Goal: Use online tool/utility: Utilize a website feature to perform a specific function

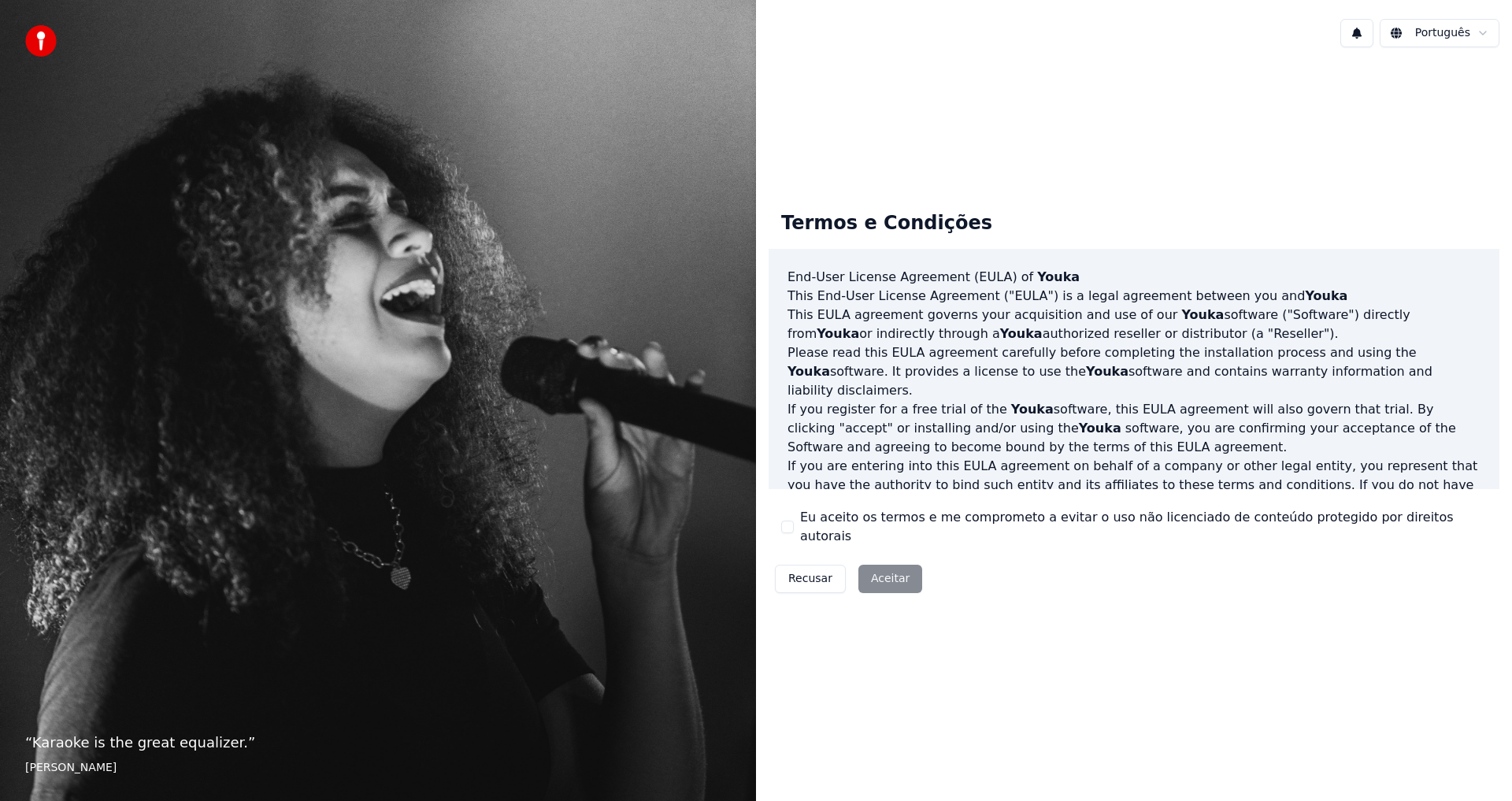
click at [793, 528] on button "Eu aceito os termos e me comprometo a evitar o uso não licenciado de conteúdo p…" at bounding box center [788, 527] width 12 height 12
click at [890, 570] on button "Aceitar" at bounding box center [890, 579] width 64 height 29
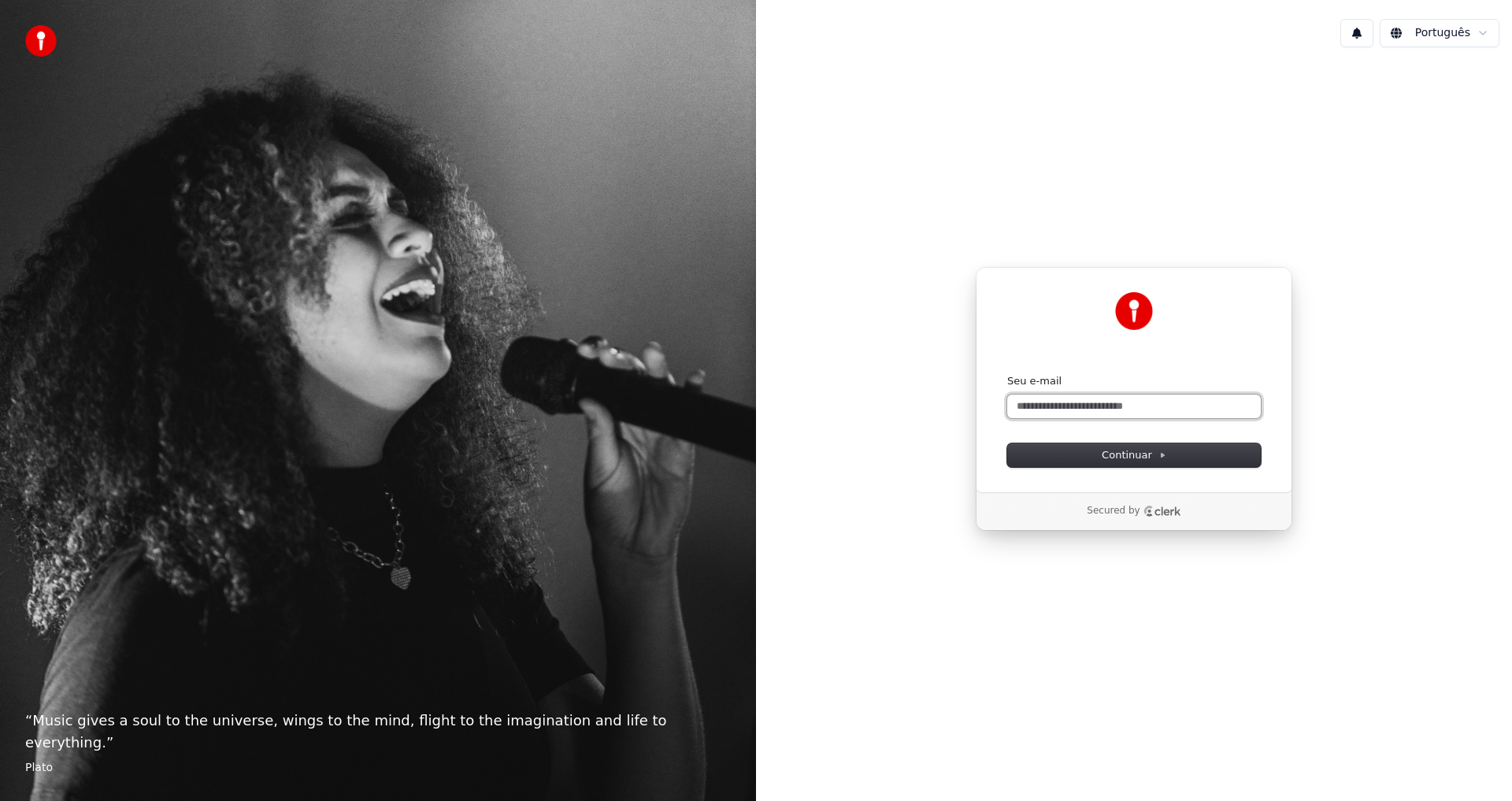
click at [1213, 407] on input "Seu e-mail" at bounding box center [1133, 406] width 253 height 24
click at [1007, 374] on button "submit" at bounding box center [1007, 374] width 0 height 0
type input "**********"
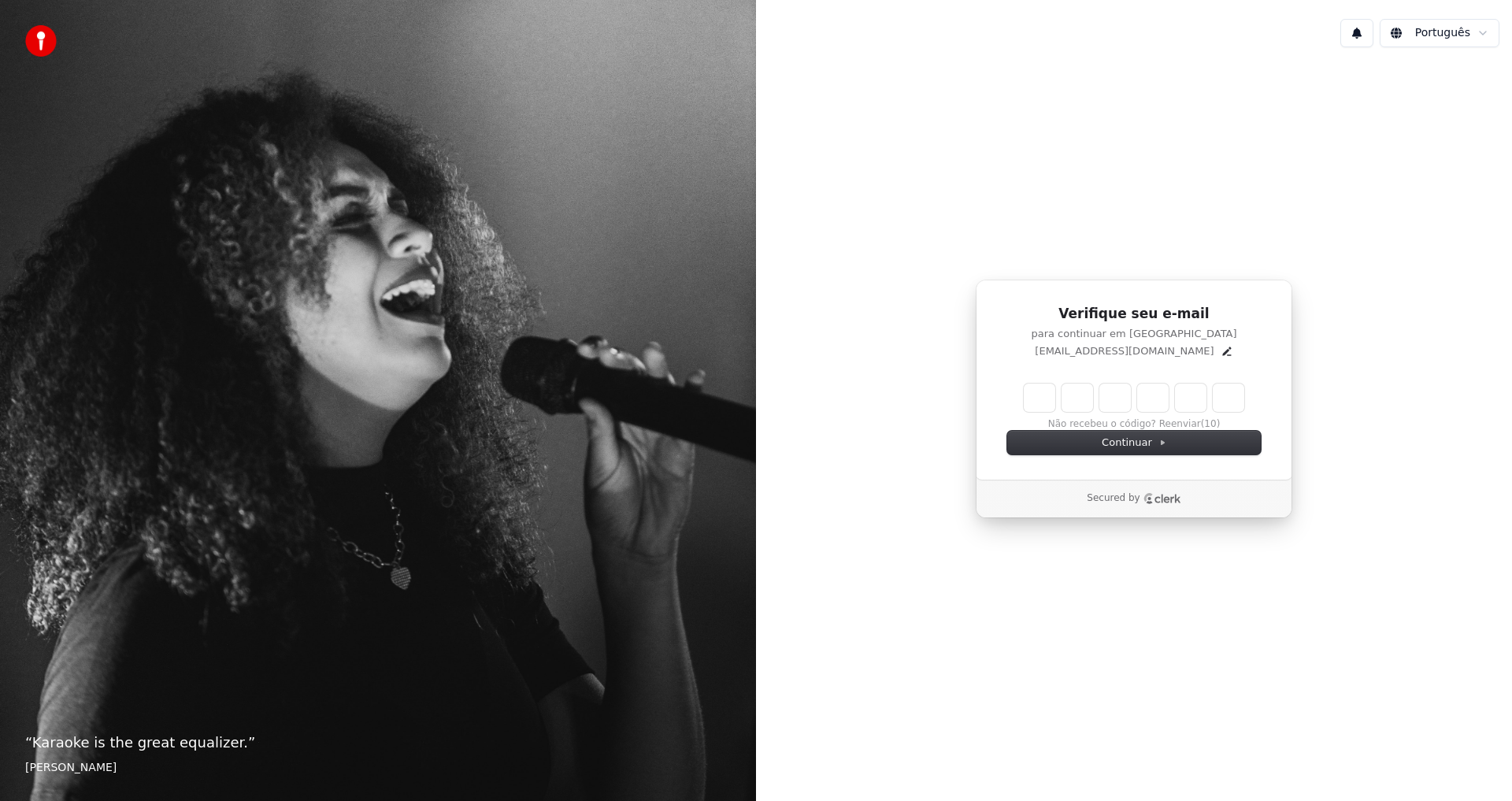
click at [1031, 393] on input "Enter verification code" at bounding box center [1133, 398] width 220 height 29
type input "******"
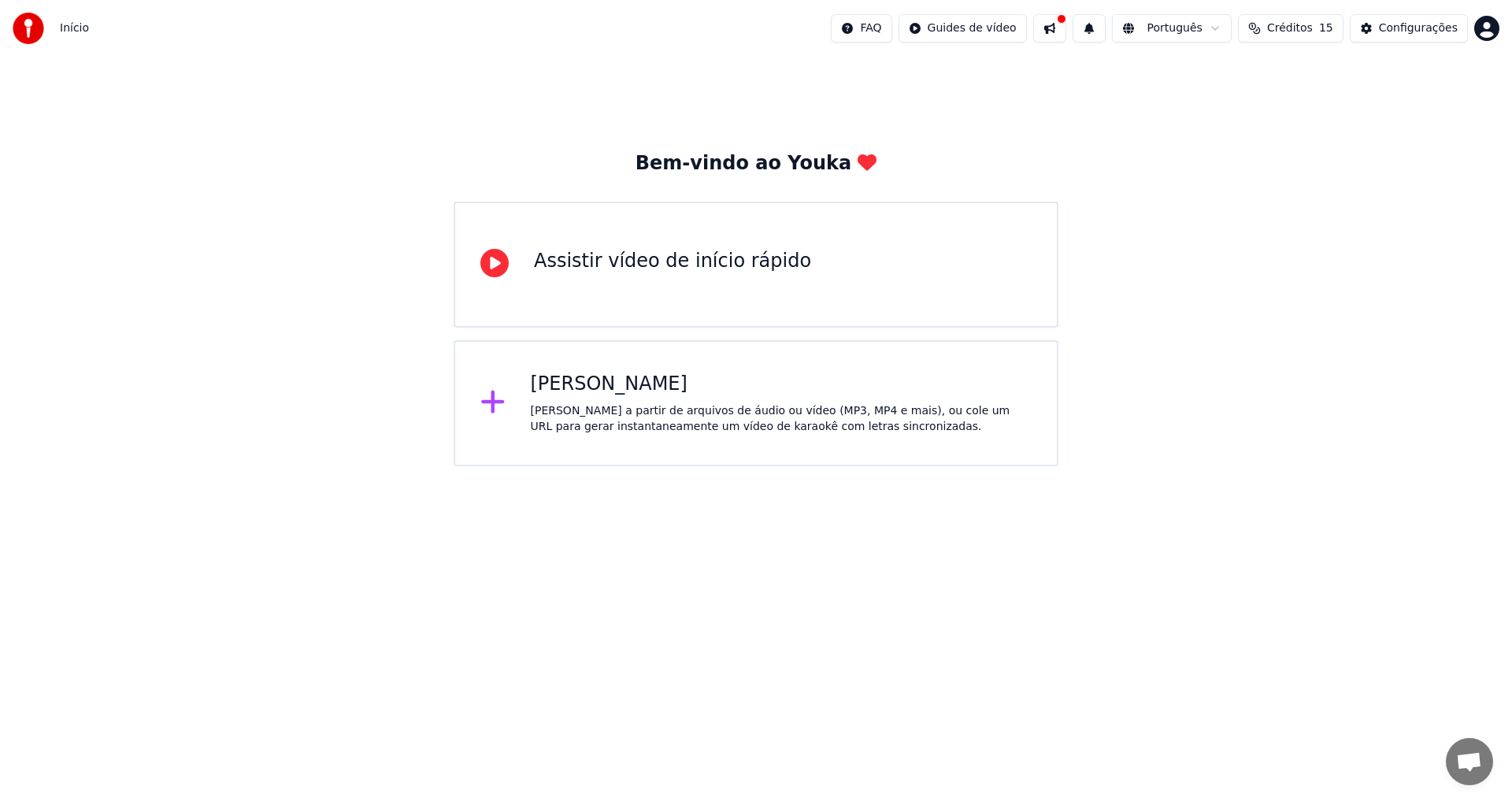
click at [514, 398] on div at bounding box center [499, 403] width 37 height 31
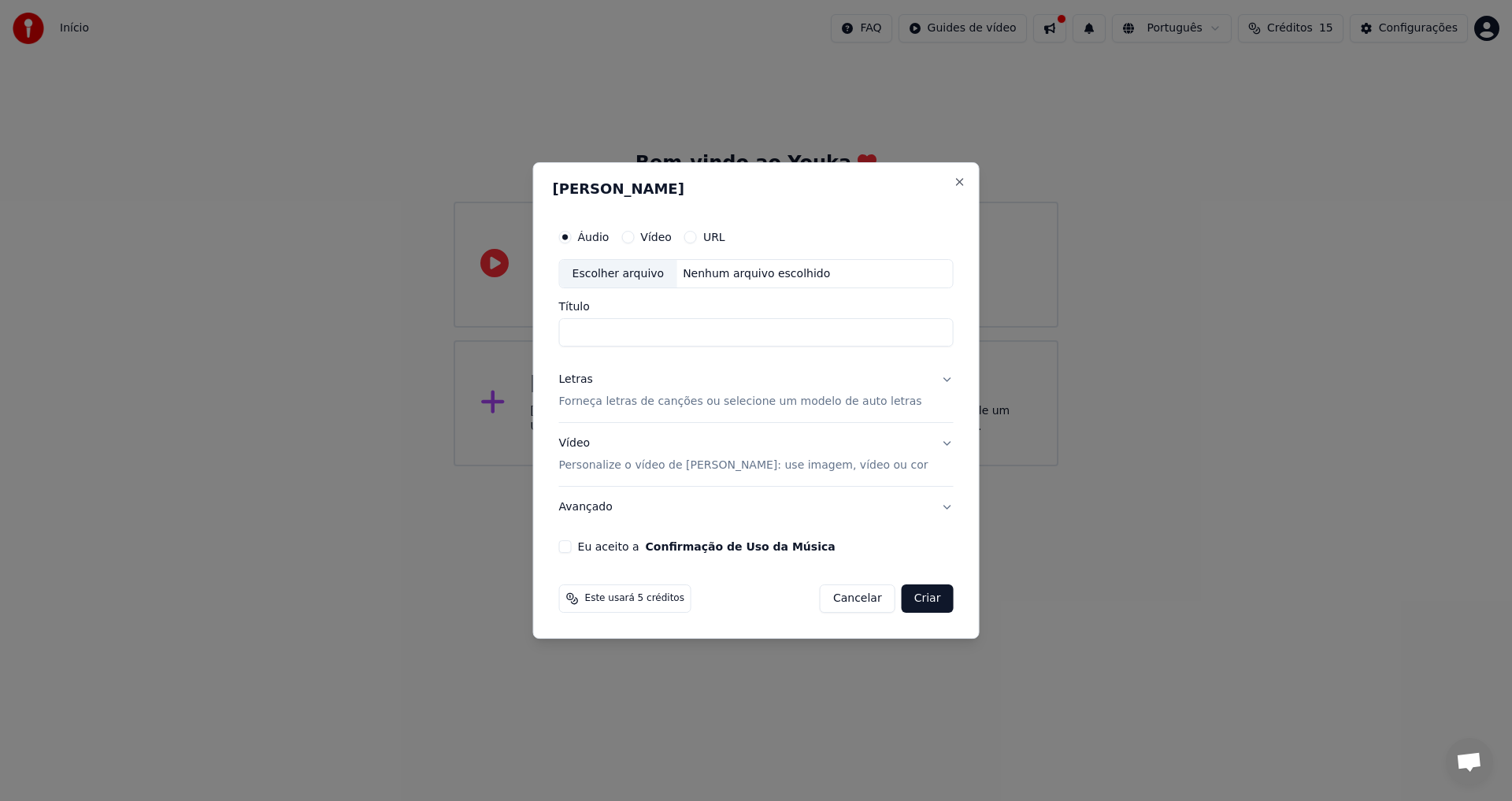
click at [572, 548] on button "Eu aceito a Confirmação de Uso da Música" at bounding box center [565, 547] width 12 height 12
click at [642, 323] on input "Título" at bounding box center [756, 333] width 394 height 29
click at [837, 465] on p "Personalize o vídeo de karaokê: use imagem, vídeo ou cor" at bounding box center [743, 466] width 369 height 16
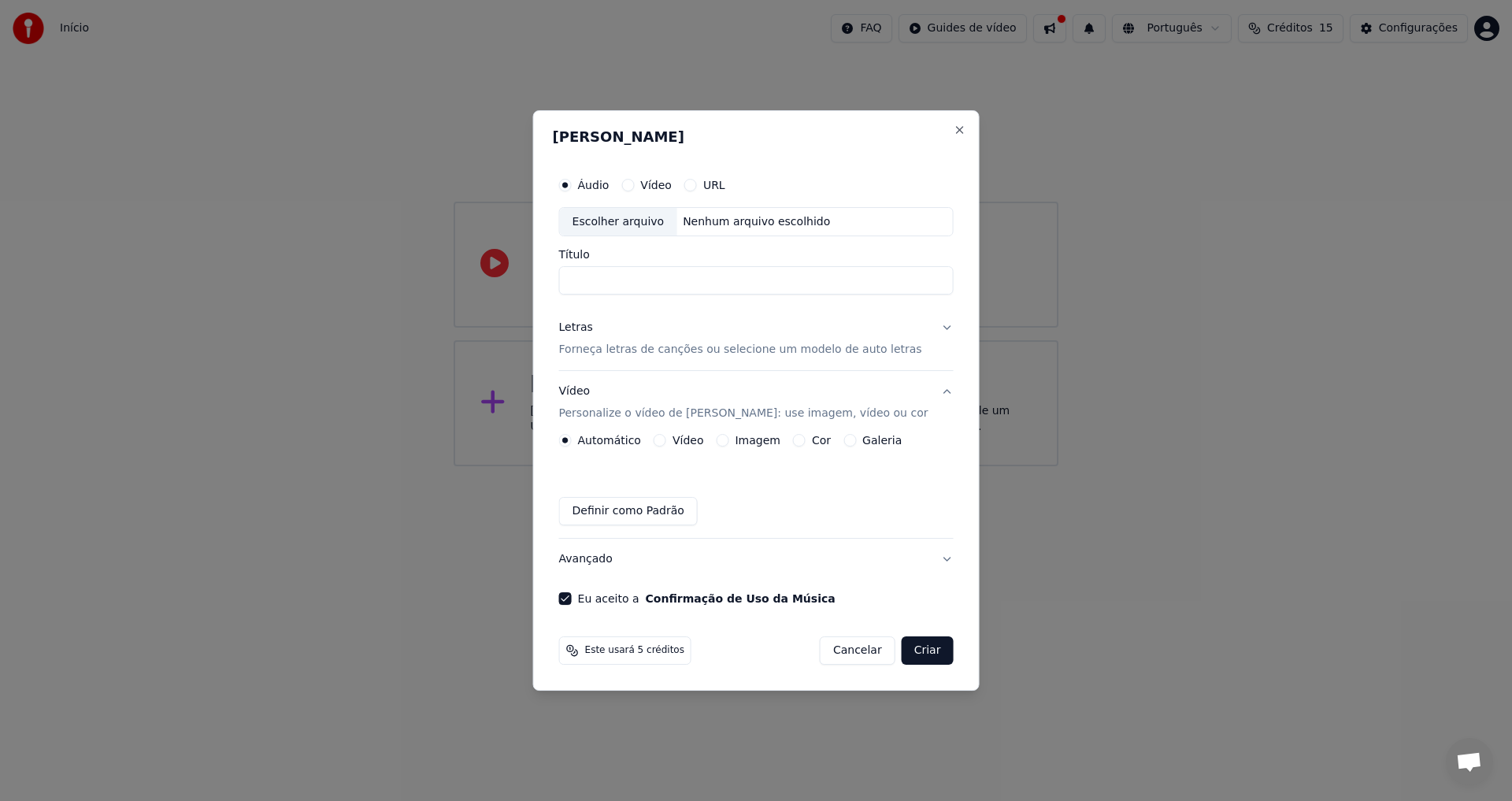
click at [686, 438] on div "Vídeo" at bounding box center [679, 441] width 50 height 12
click at [666, 441] on button "Vídeo" at bounding box center [660, 441] width 12 height 12
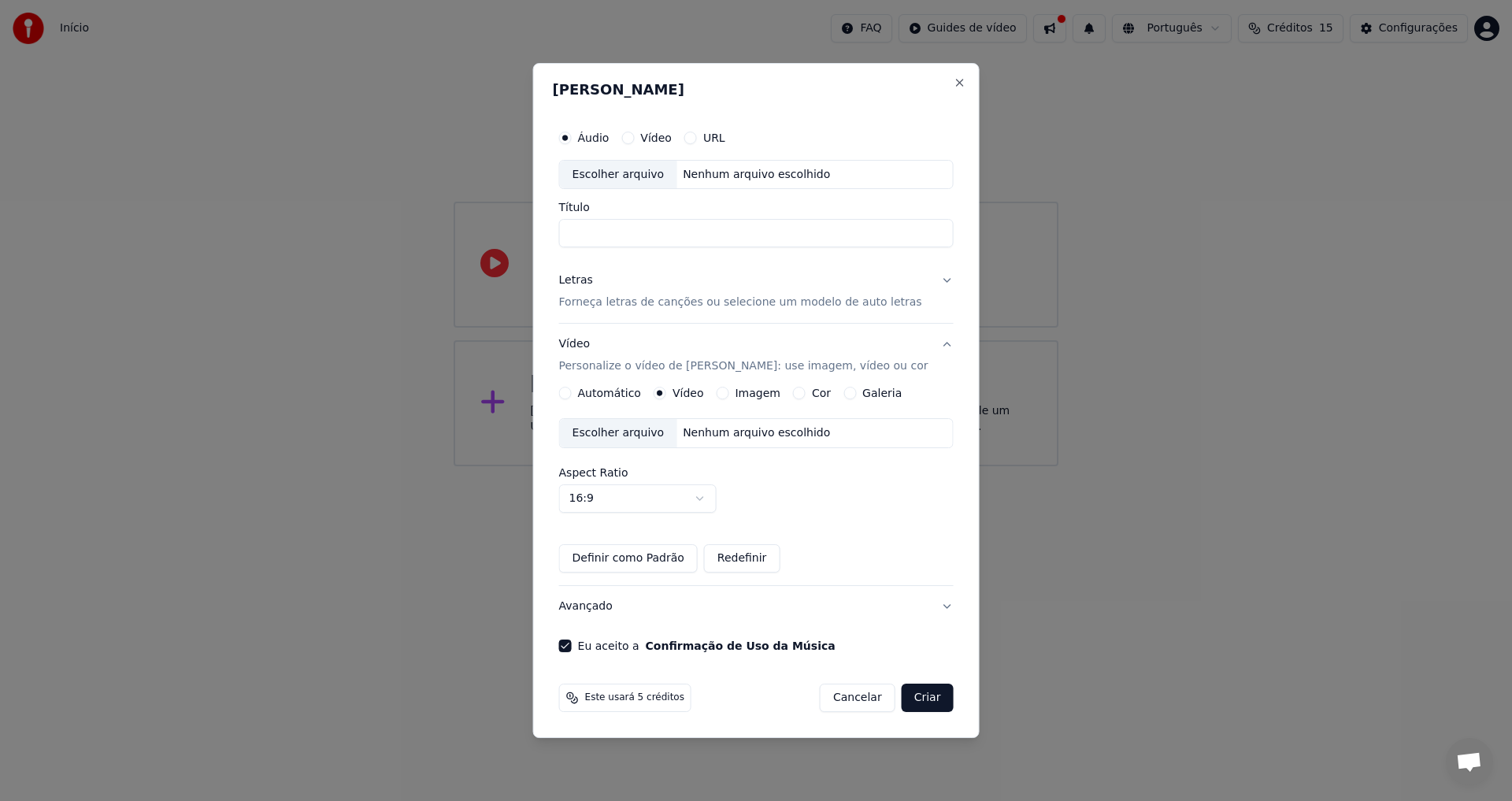
click at [662, 441] on div "Escolher arquivo" at bounding box center [618, 433] width 118 height 29
click at [653, 142] on div "Vídeo" at bounding box center [647, 138] width 50 height 12
click at [634, 137] on button "Vídeo" at bounding box center [628, 138] width 12 height 12
click at [628, 174] on div "Escolher arquivo" at bounding box center [618, 175] width 118 height 29
click at [697, 137] on button "URL" at bounding box center [690, 138] width 12 height 12
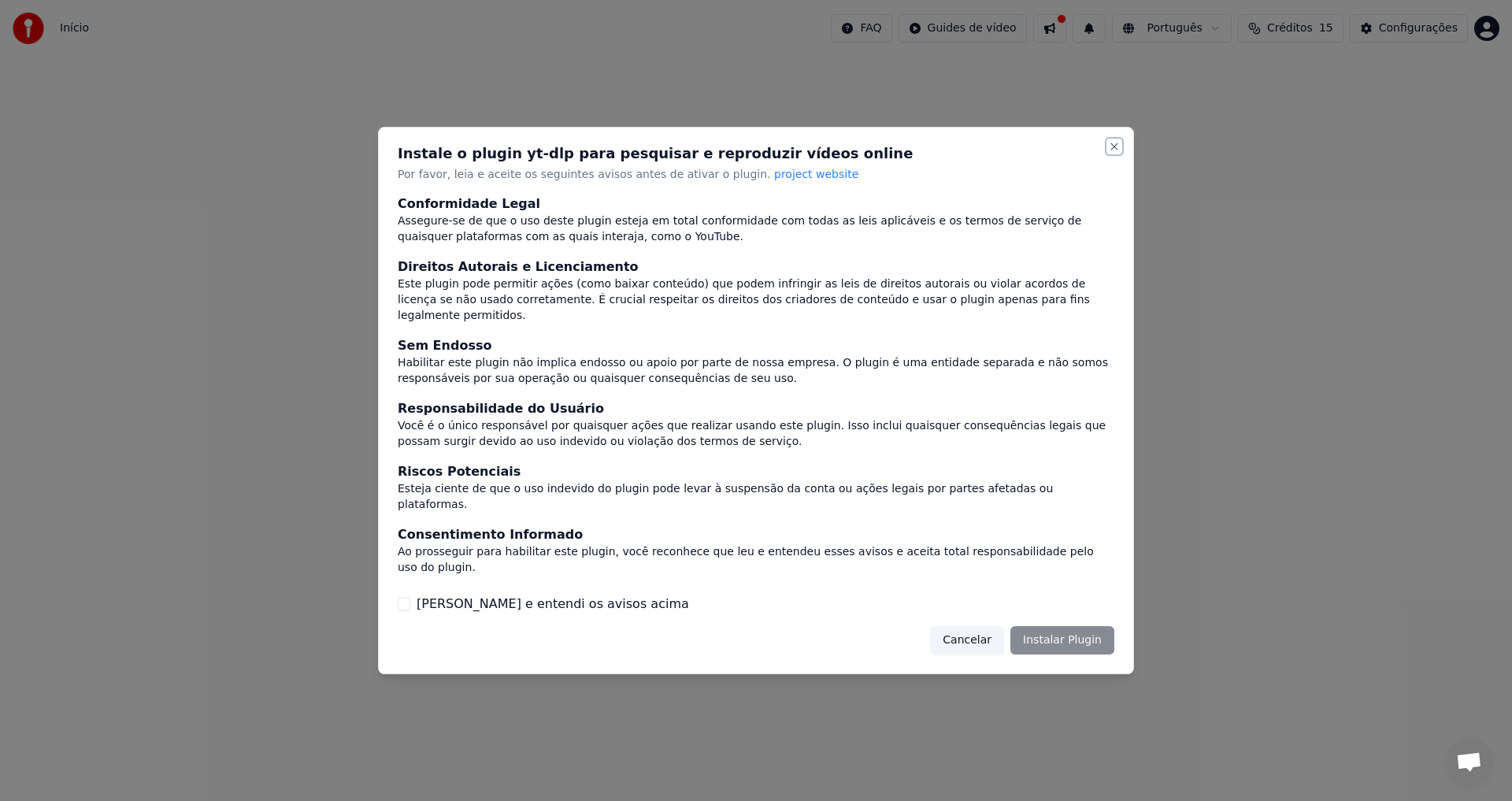
click at [1113, 153] on button "Close" at bounding box center [1114, 146] width 12 height 12
click at [402, 598] on button "Li e entendi os avisos acima" at bounding box center [404, 604] width 12 height 12
click at [1079, 626] on button "Instalar Plugin" at bounding box center [1062, 640] width 104 height 29
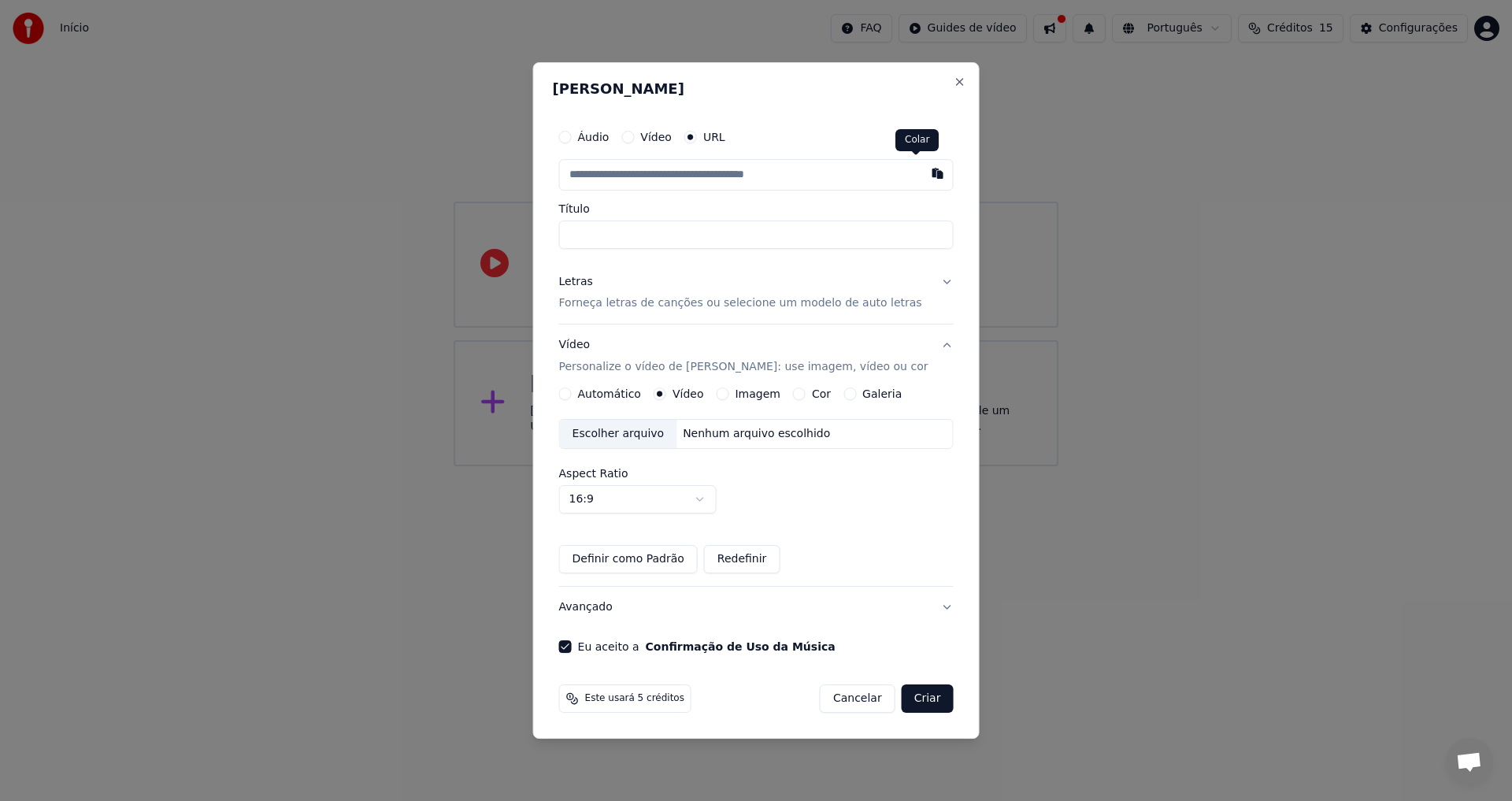
click at [924, 170] on button "button" at bounding box center [937, 173] width 31 height 29
type input "**********"
click at [712, 305] on p "Forneça letras de canções ou selecione um modelo de auto letras" at bounding box center [740, 304] width 363 height 16
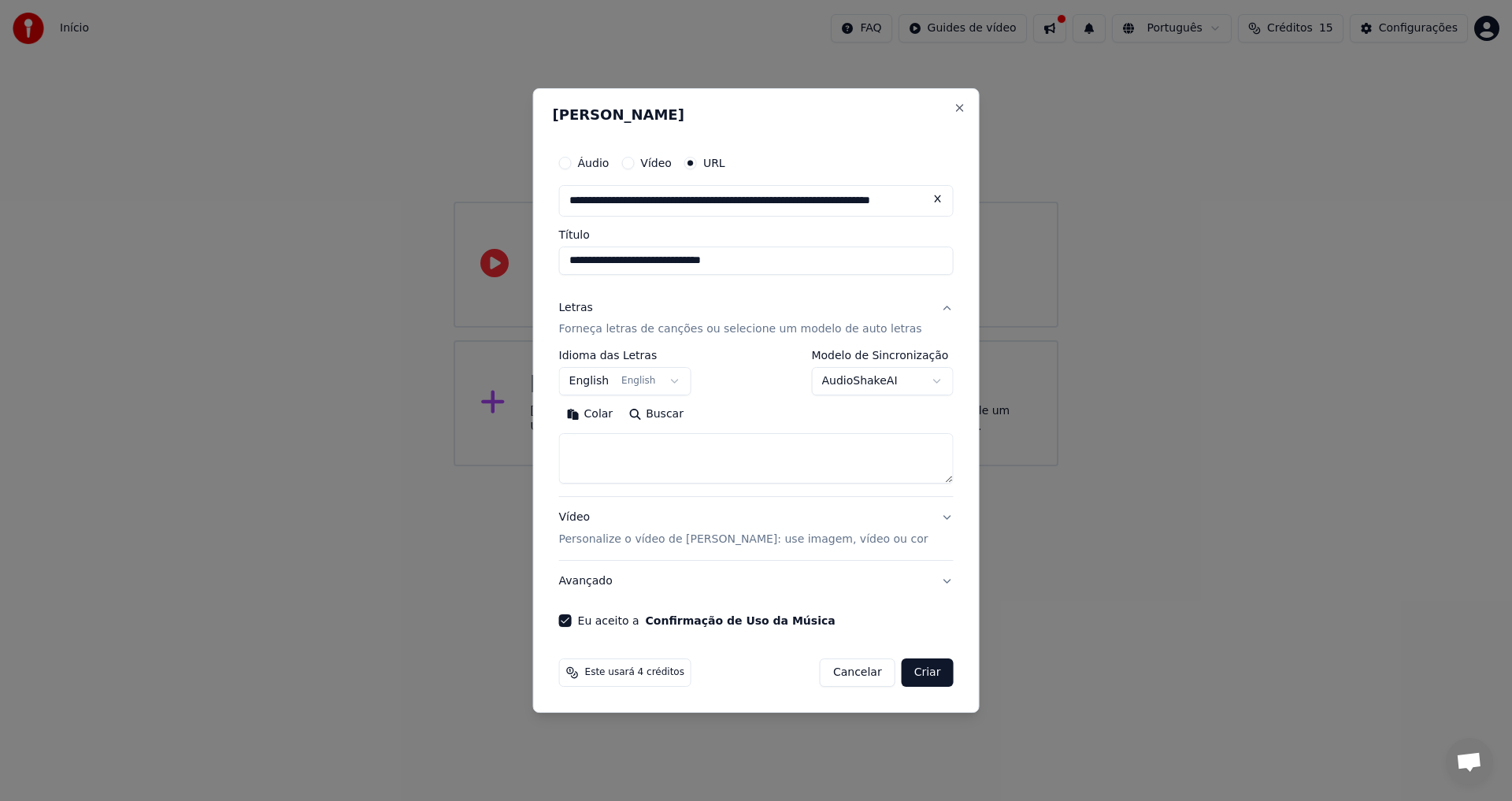
click at [909, 670] on button "Criar" at bounding box center [928, 672] width 52 height 29
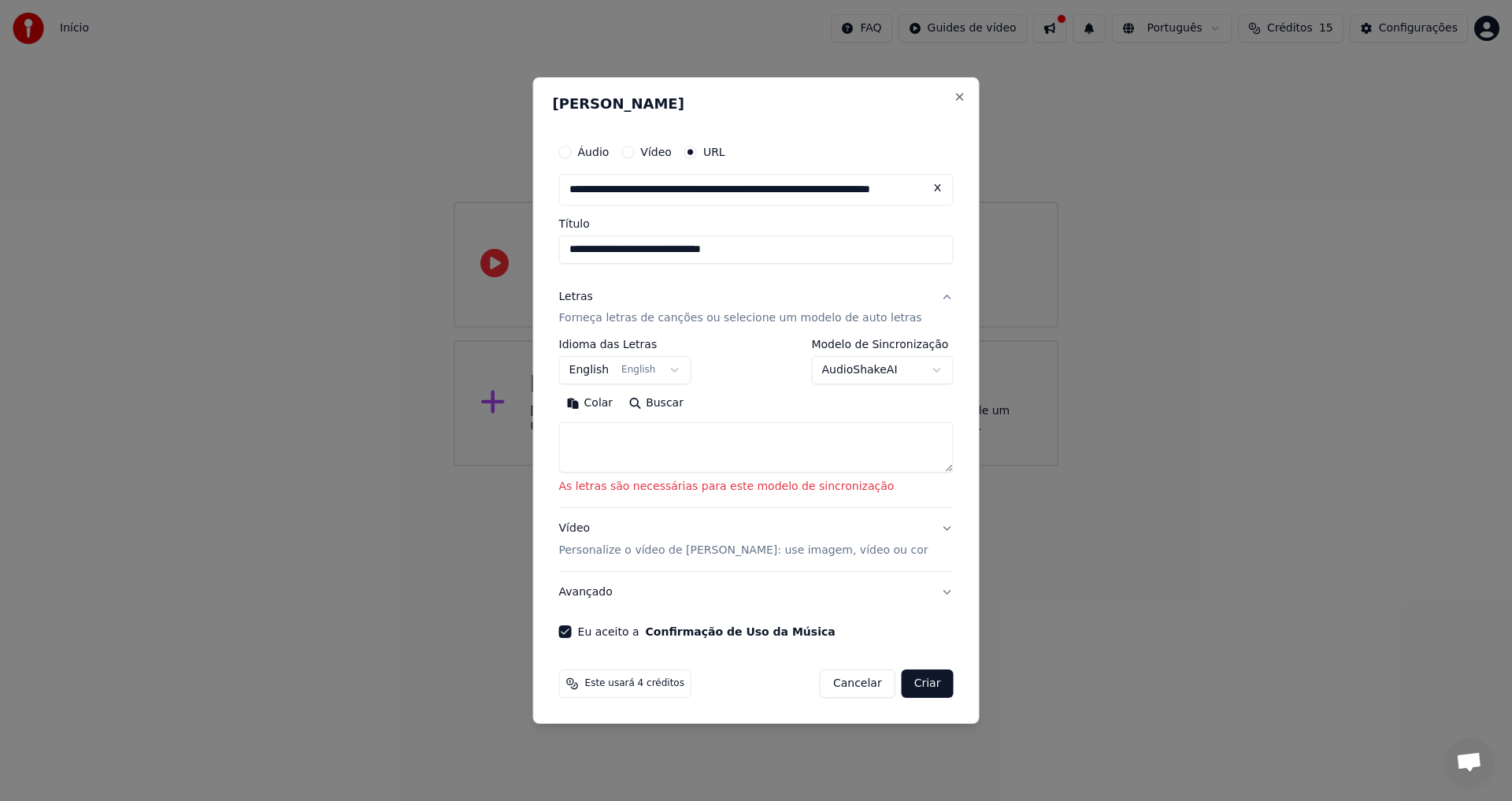
click at [658, 373] on button "English English" at bounding box center [625, 371] width 132 height 29
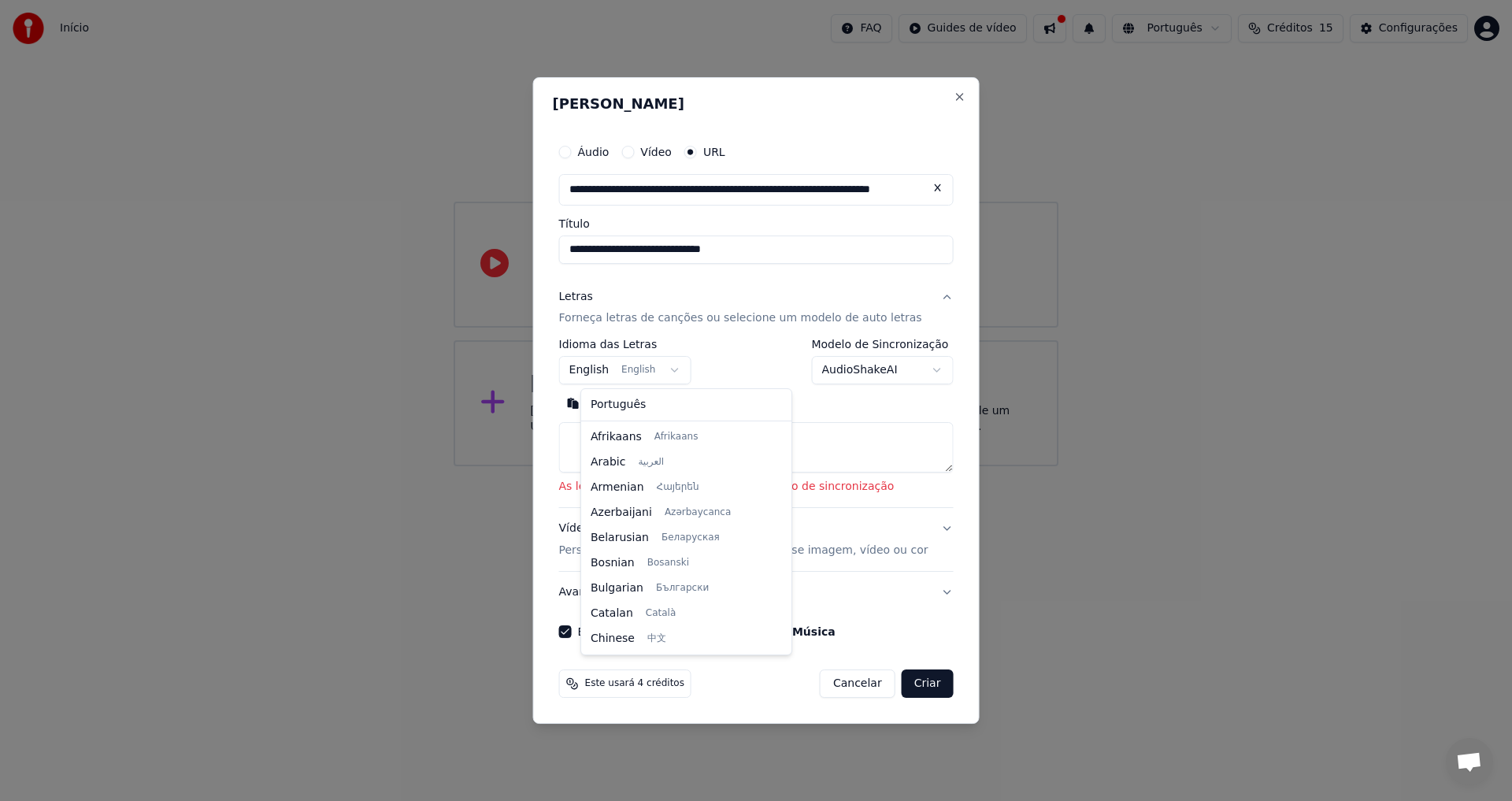
scroll to position [126, 0]
click at [667, 370] on body "**********" at bounding box center [756, 233] width 1512 height 467
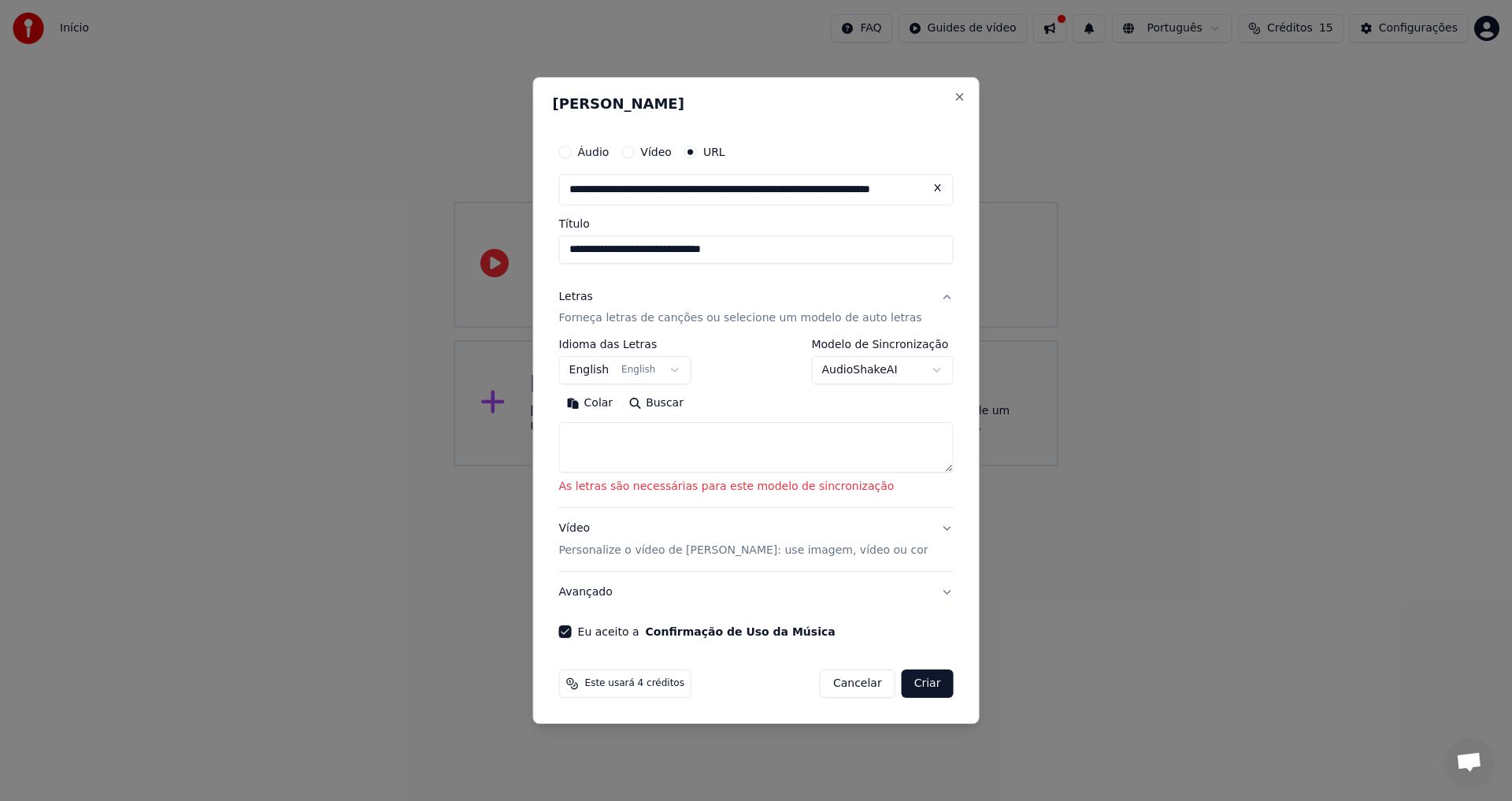
click at [799, 315] on p "Forneça letras de canções ou selecione um modelo de auto letras" at bounding box center [740, 319] width 363 height 16
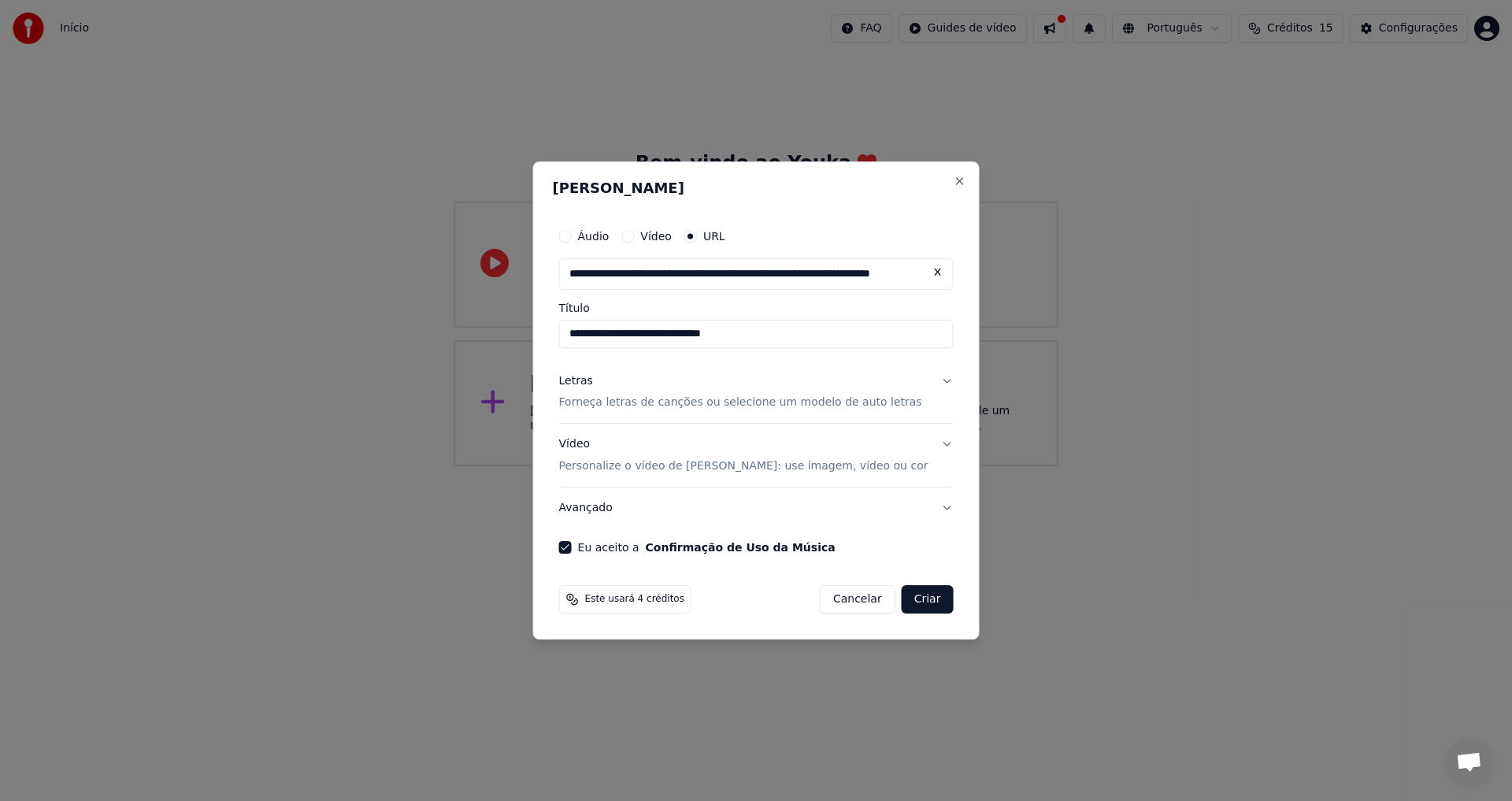
click at [742, 400] on p "Forneça letras de canções ou selecione um modelo de auto letras" at bounding box center [740, 403] width 363 height 16
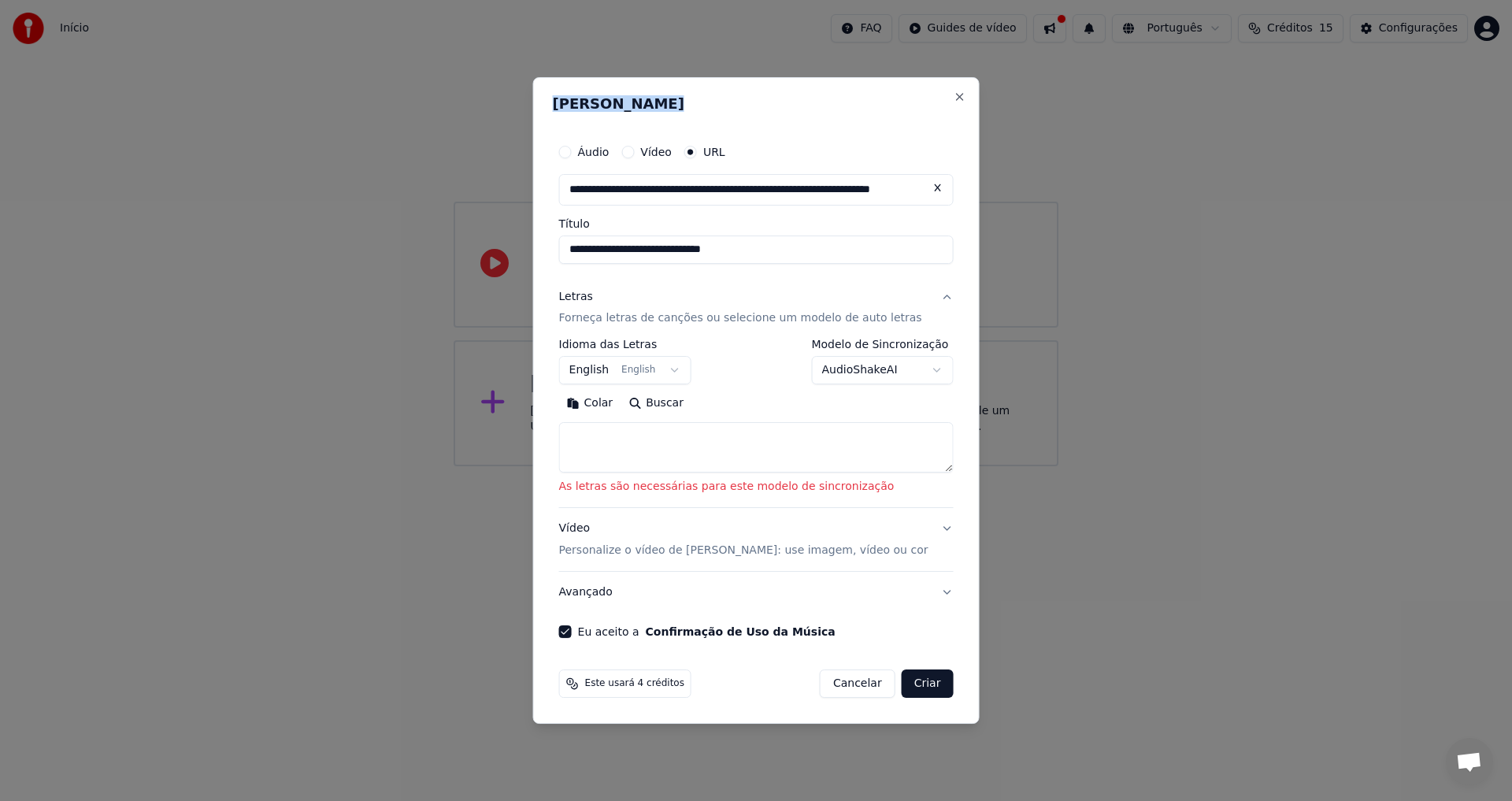
drag, startPoint x: 746, startPoint y: 91, endPoint x: 974, endPoint y: 145, distance: 234.3
click at [974, 145] on body "**********" at bounding box center [756, 233] width 1512 height 467
select select
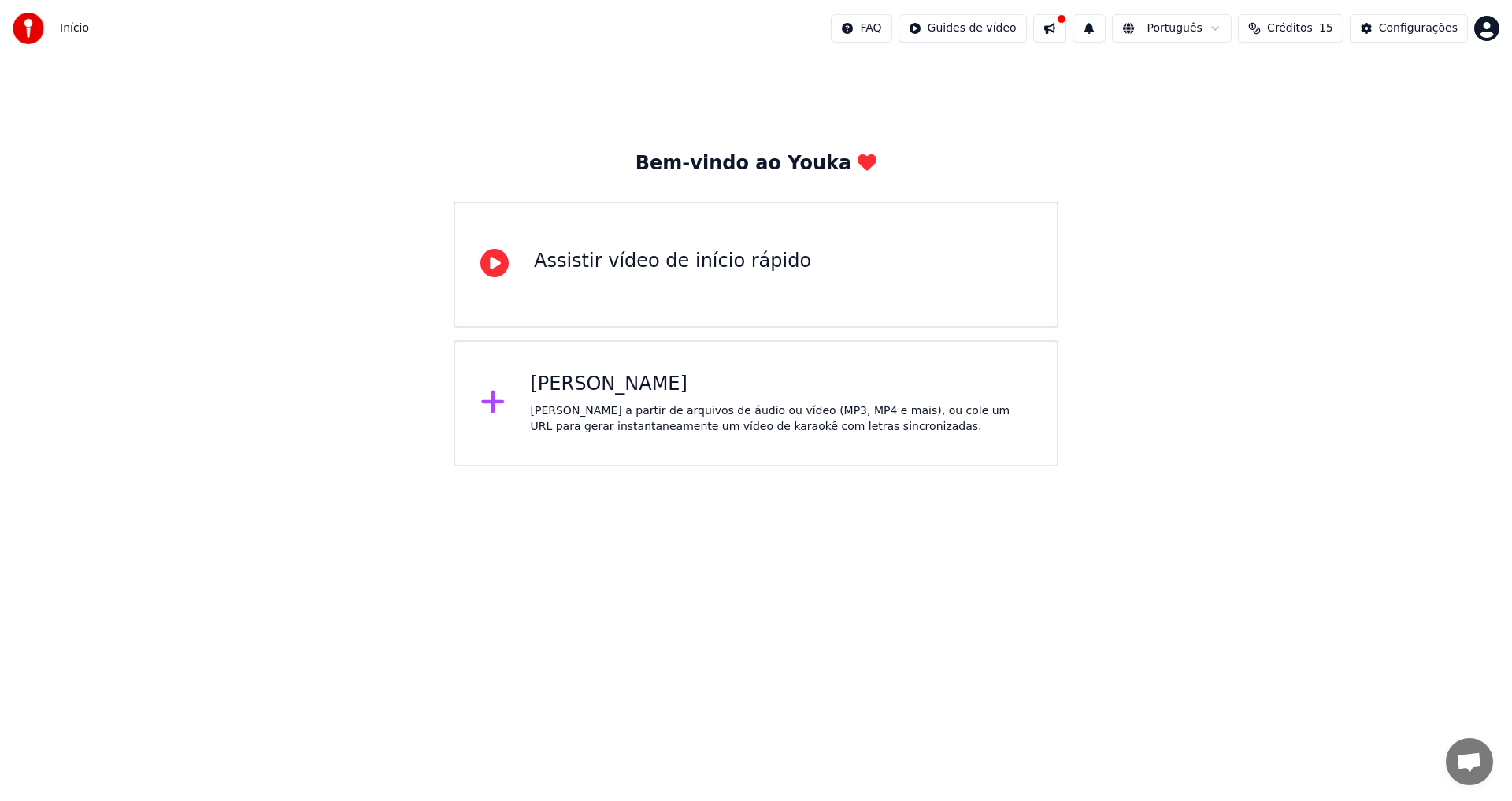
click at [577, 408] on div "Crie karaokê a partir de arquivos de áudio ou vídeo (MP3, MP4 e mais), ou cole …" at bounding box center [782, 419] width 501 height 31
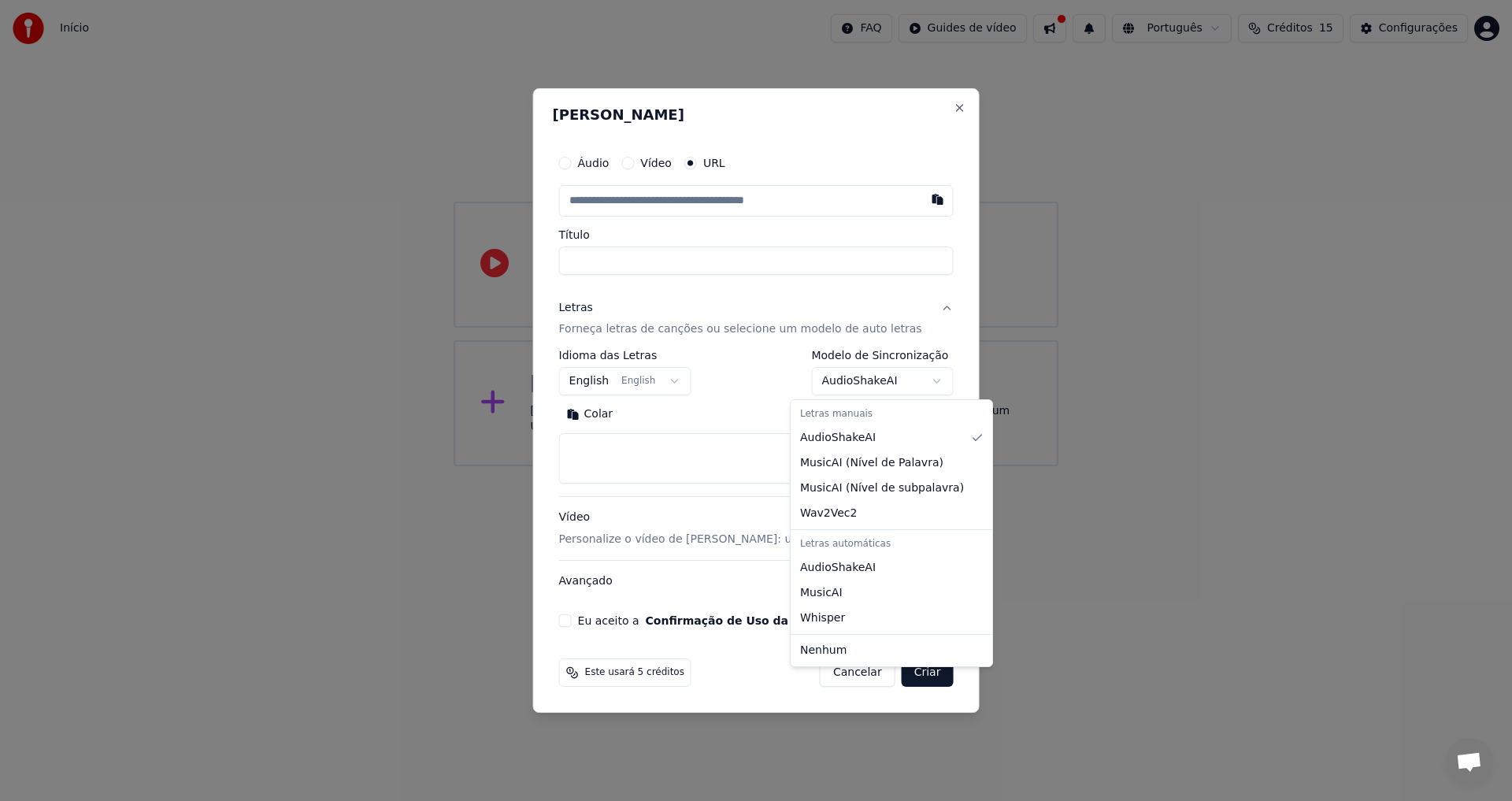
click at [878, 376] on body "**********" at bounding box center [756, 233] width 1512 height 467
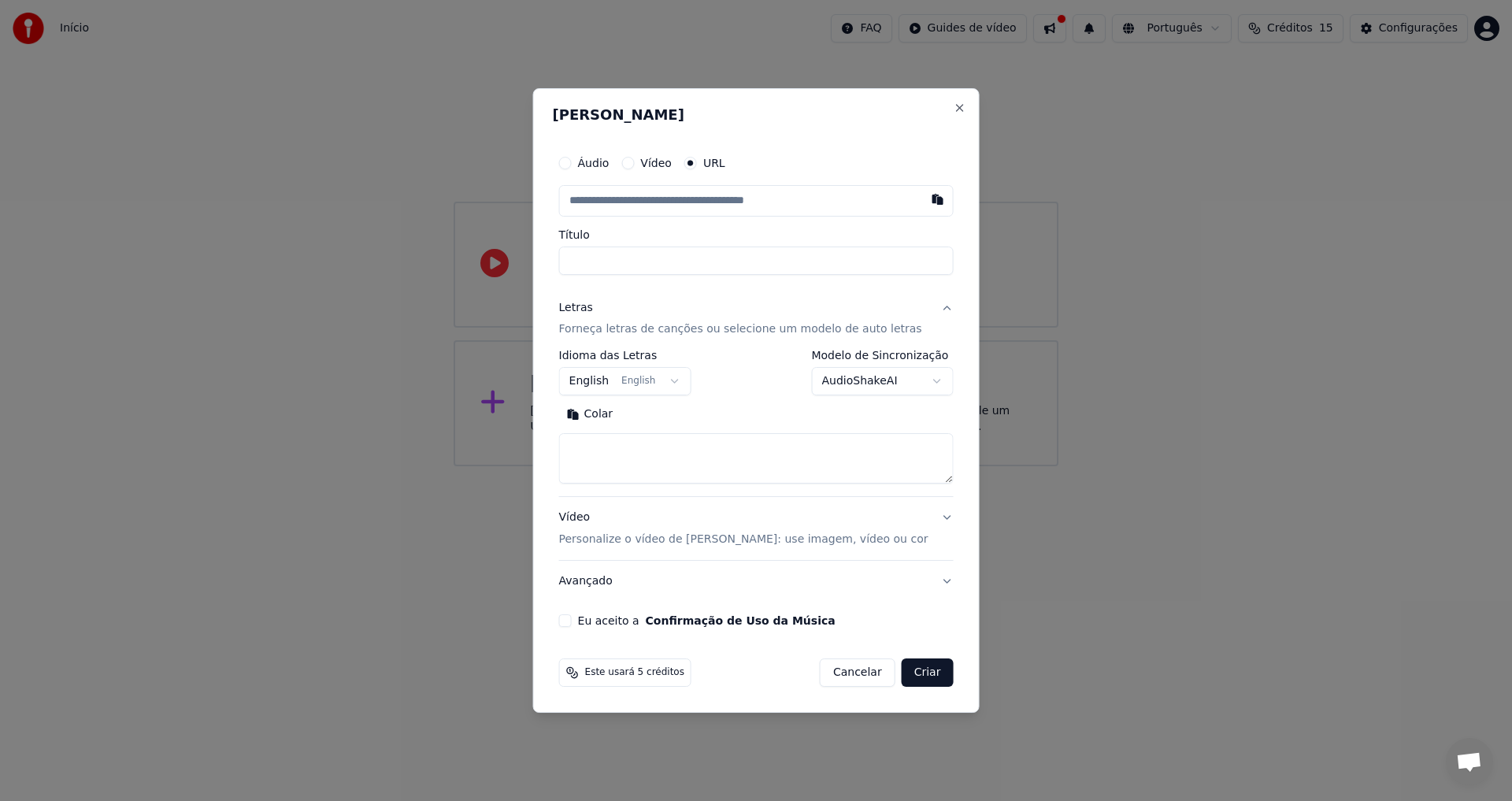
click at [850, 673] on button "Cancelar" at bounding box center [857, 672] width 76 height 29
select select
